Goal: Task Accomplishment & Management: Complete application form

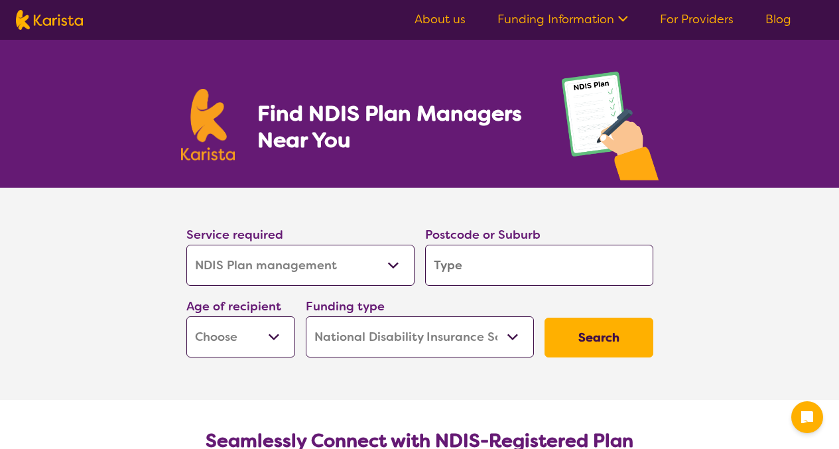
select select "NDIS Plan management"
select select "NDIS"
select select "NDIS Plan management"
select select "NDIS"
click at [439, 265] on input "search" at bounding box center [539, 265] width 228 height 41
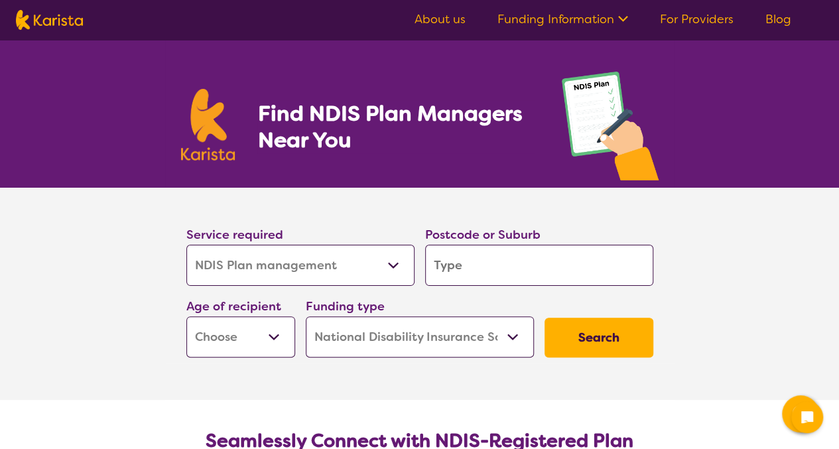
type input "a"
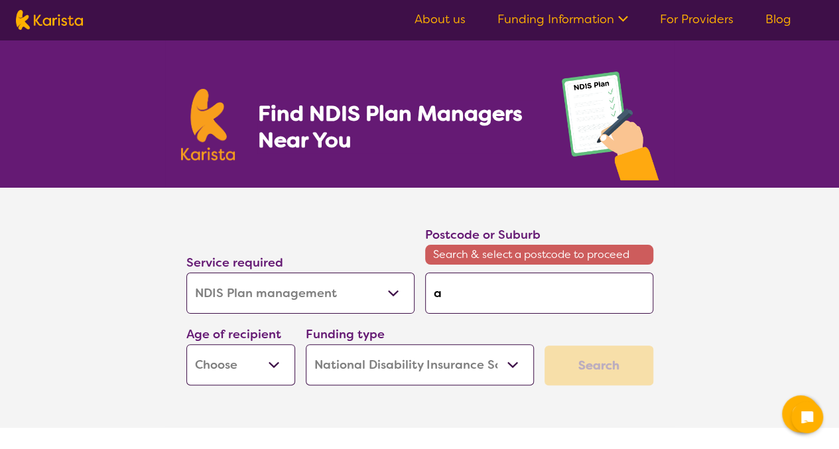
type input "ab"
type input "abe"
type input "aber"
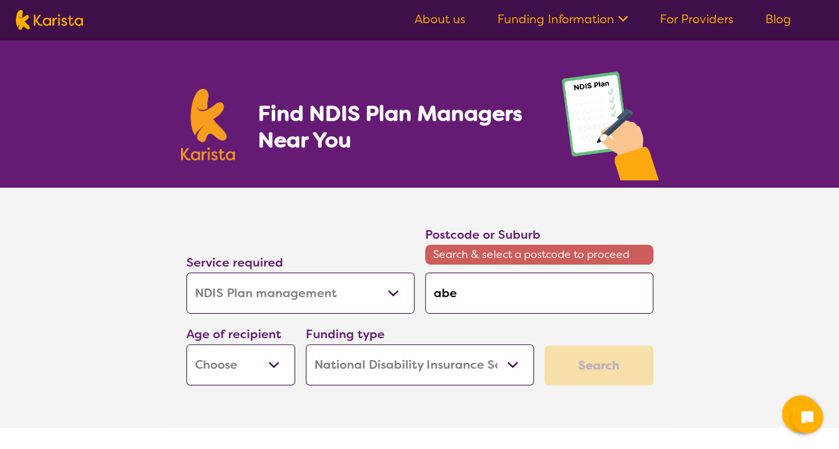
type input "aber"
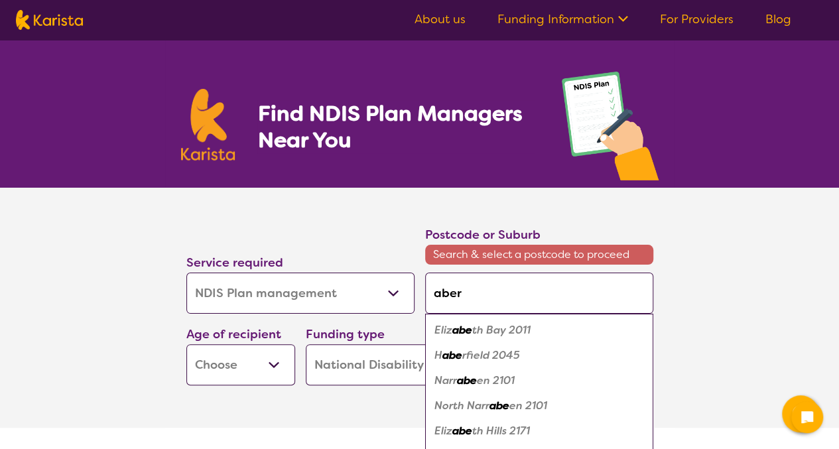
type input "aberf"
type input "aberfo"
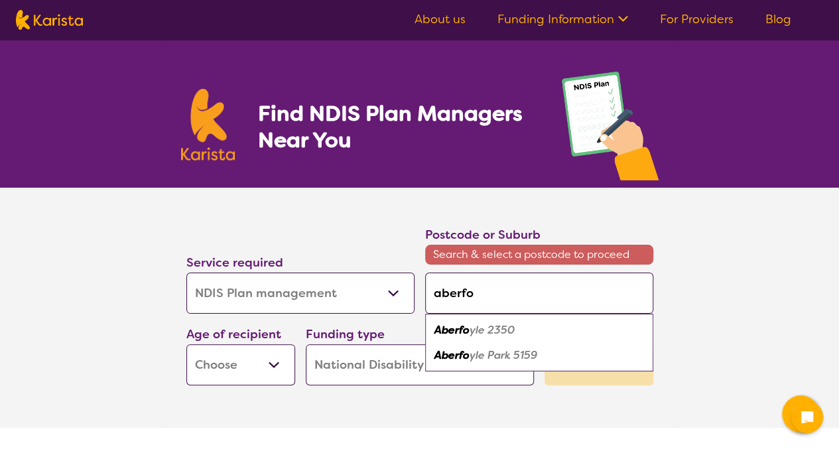
type input "aberfoy"
click at [464, 358] on em "Aberfoy" at bounding box center [454, 355] width 41 height 14
type input "5159"
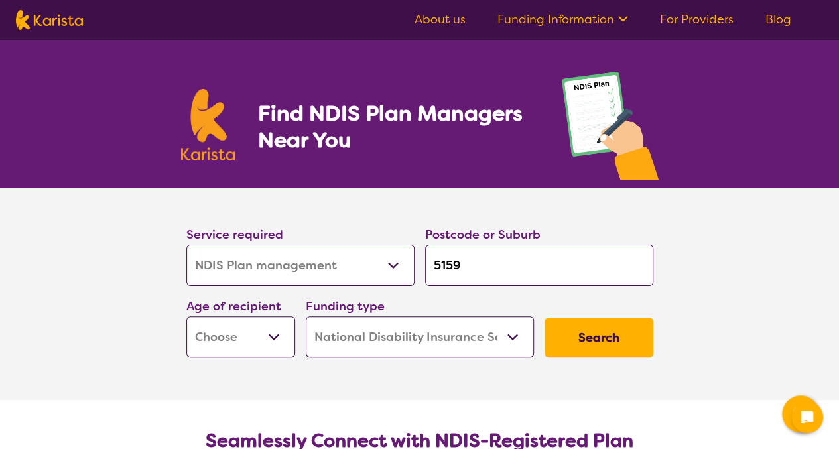
click at [273, 336] on select "Early Childhood - 0 to 9 Child - 10 to 11 Adolescent - 12 to 17 Adult - 18 to 6…" at bounding box center [240, 336] width 109 height 41
select select "AD"
click at [186, 316] on select "Early Childhood - 0 to 9 Child - 10 to 11 Adolescent - 12 to 17 Adult - 18 to 6…" at bounding box center [240, 336] width 109 height 41
select select "AD"
click at [514, 338] on select "Home Care Package (HCP) National Disability Insurance Scheme (NDIS) I don't know" at bounding box center [420, 336] width 228 height 41
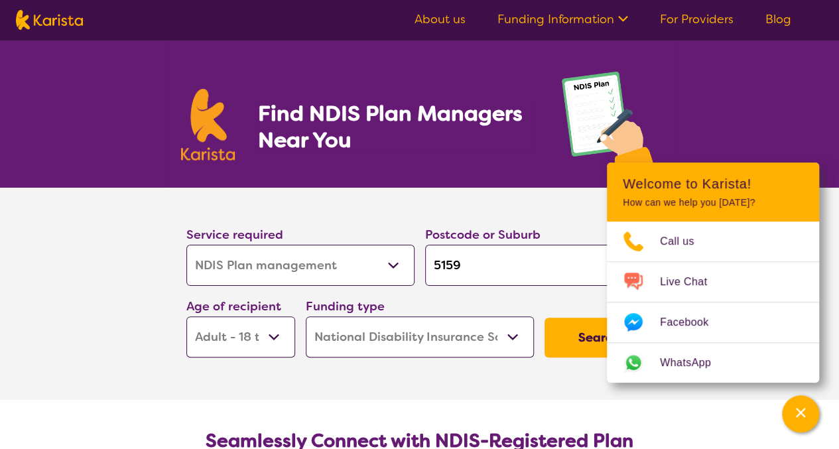
click at [743, 105] on div "Find NDIS Plan Managers Near You" at bounding box center [419, 114] width 839 height 148
click at [754, 101] on div "Find NDIS Plan Managers Near You" at bounding box center [419, 114] width 839 height 148
click at [797, 417] on icon "Channel Menu" at bounding box center [800, 412] width 13 height 13
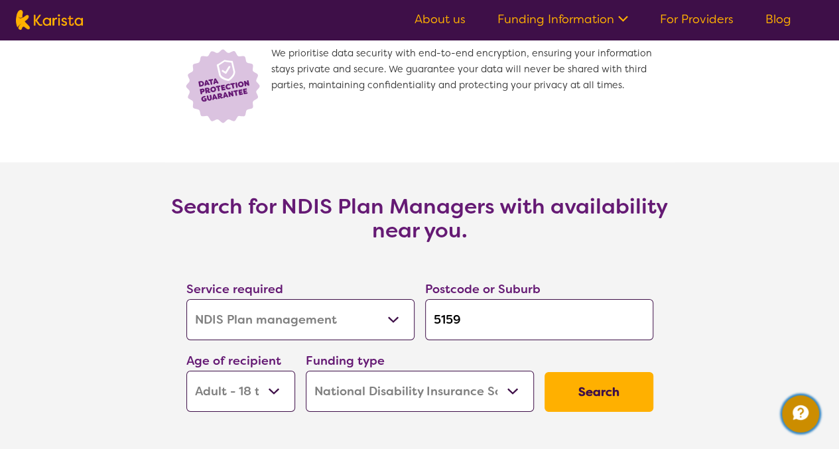
scroll to position [2032, 0]
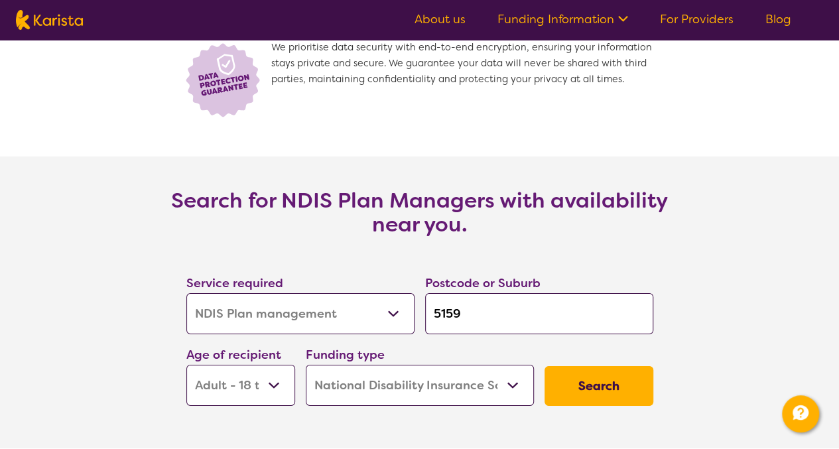
drag, startPoint x: 844, startPoint y: 354, endPoint x: 699, endPoint y: 401, distance: 152.3
click at [699, 401] on section "Search for NDIS Plan Managers with availability near you. Service required Alli…" at bounding box center [419, 303] width 839 height 292
